Goal: Information Seeking & Learning: Learn about a topic

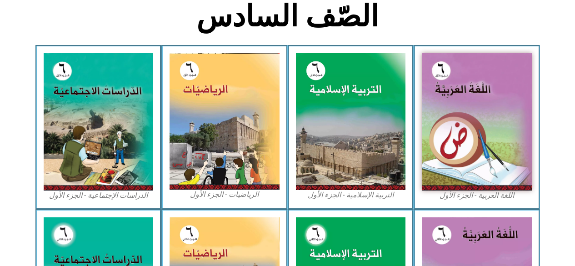
scroll to position [241, 0]
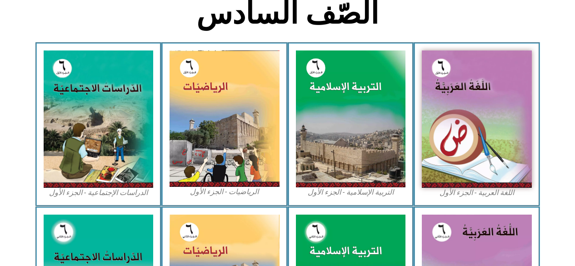
click at [378, 128] on img at bounding box center [351, 118] width 110 height 136
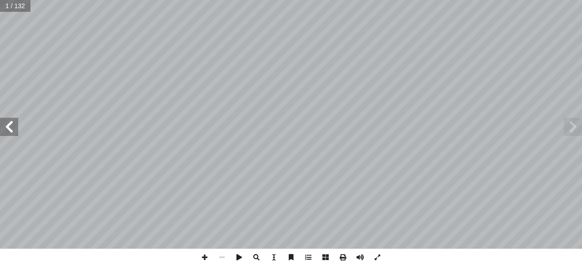
click at [568, 130] on span at bounding box center [572, 127] width 18 height 18
click at [14, 120] on span at bounding box center [9, 127] width 18 height 18
click at [11, 123] on span at bounding box center [9, 127] width 18 height 18
click at [10, 130] on span at bounding box center [9, 127] width 18 height 18
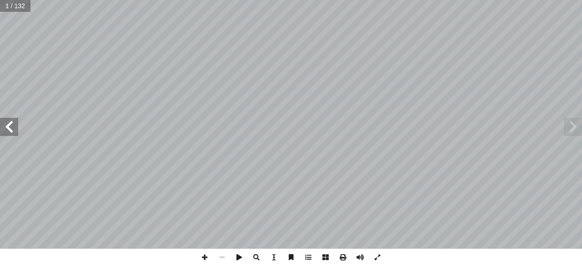
click at [10, 130] on span at bounding box center [9, 127] width 18 height 18
click at [8, 129] on span at bounding box center [9, 127] width 18 height 18
click at [10, 126] on span at bounding box center [9, 127] width 18 height 18
click at [13, 127] on span at bounding box center [9, 127] width 18 height 18
click at [7, 125] on span at bounding box center [9, 127] width 18 height 18
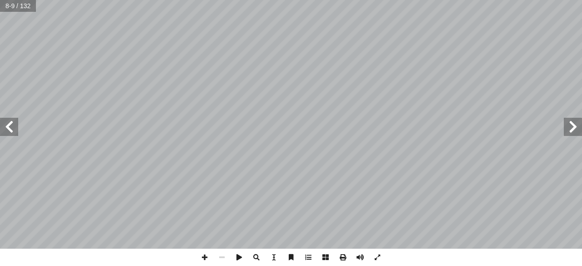
click at [7, 125] on span at bounding box center [9, 127] width 18 height 18
click at [8, 122] on span at bounding box center [9, 127] width 18 height 18
click at [9, 122] on span at bounding box center [9, 127] width 18 height 18
click at [14, 125] on span at bounding box center [9, 127] width 18 height 18
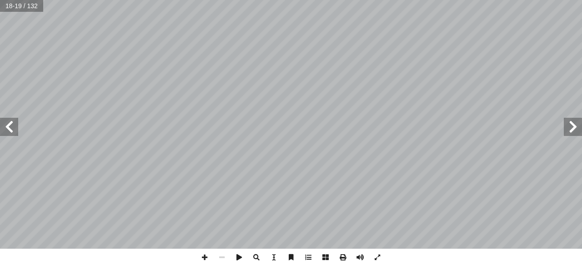
click at [13, 124] on span at bounding box center [9, 127] width 18 height 18
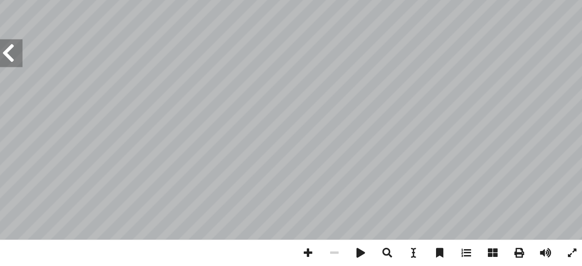
click at [10, 130] on span at bounding box center [9, 127] width 18 height 18
